Goal: Browse casually: Explore the website without a specific task or goal

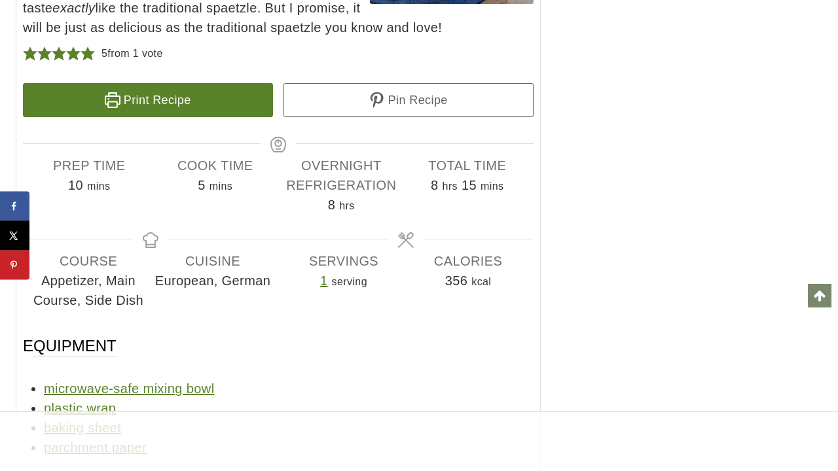
scroll to position [8880, 0]
